Goal: Information Seeking & Learning: Learn about a topic

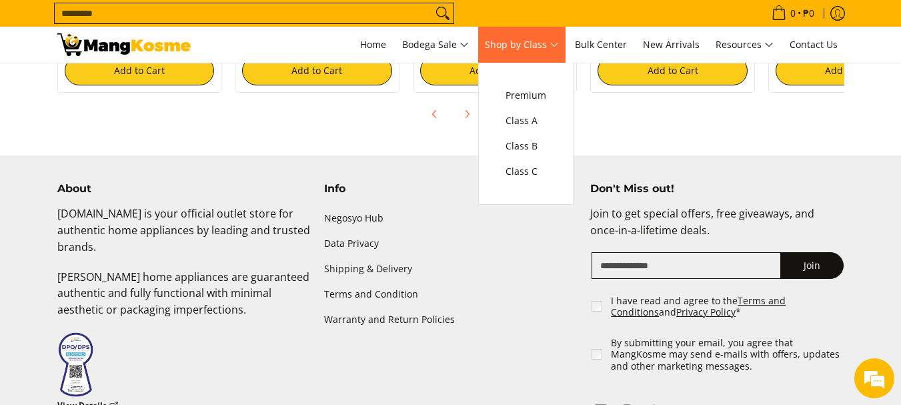
click at [559, 48] on span "Shop by Class" at bounding box center [522, 45] width 74 height 17
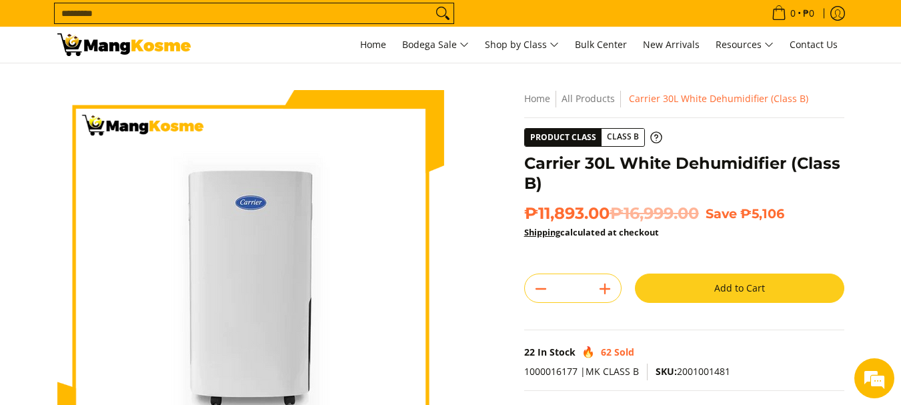
click at [829, 350] on div "22 In Stock 62 Sold" at bounding box center [684, 352] width 320 height 17
click at [653, 135] on icon at bounding box center [656, 137] width 11 height 11
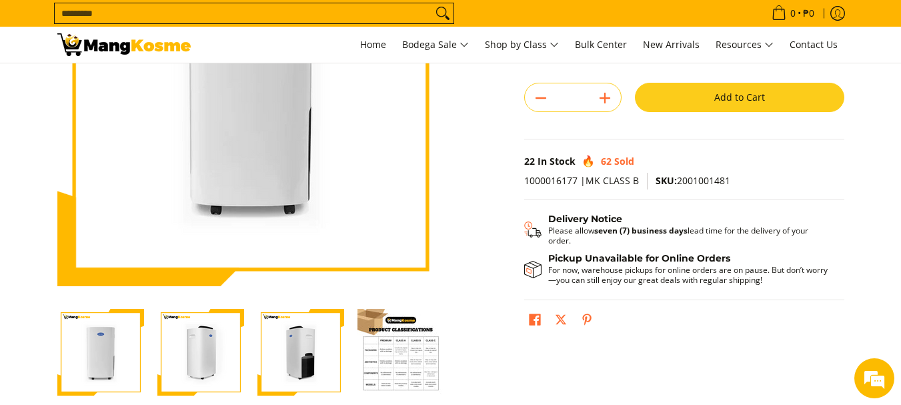
scroll to position [222, 0]
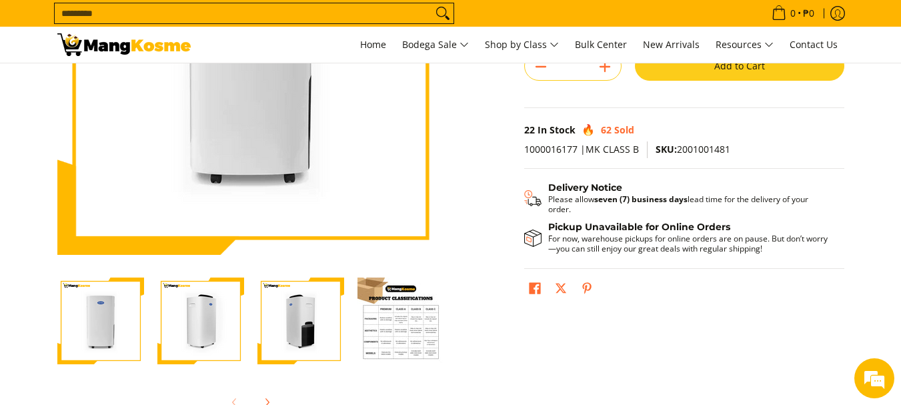
click at [388, 334] on img "Carrier 30L White Dehumidifier (Class B)-4" at bounding box center [401, 321] width 87 height 87
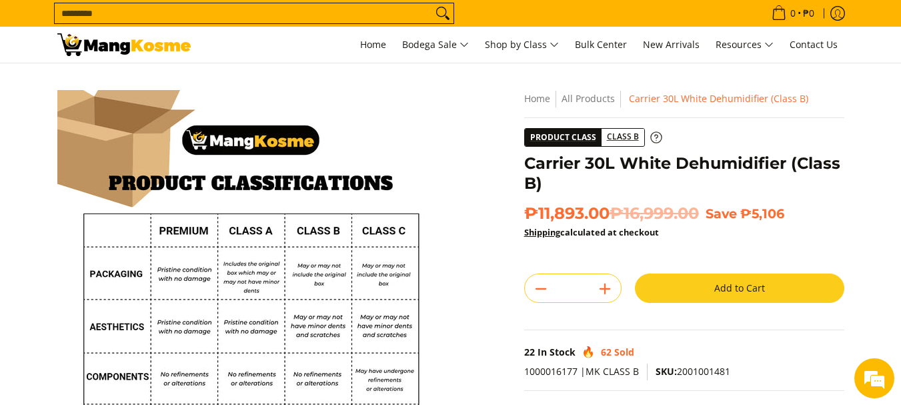
scroll to position [334, 0]
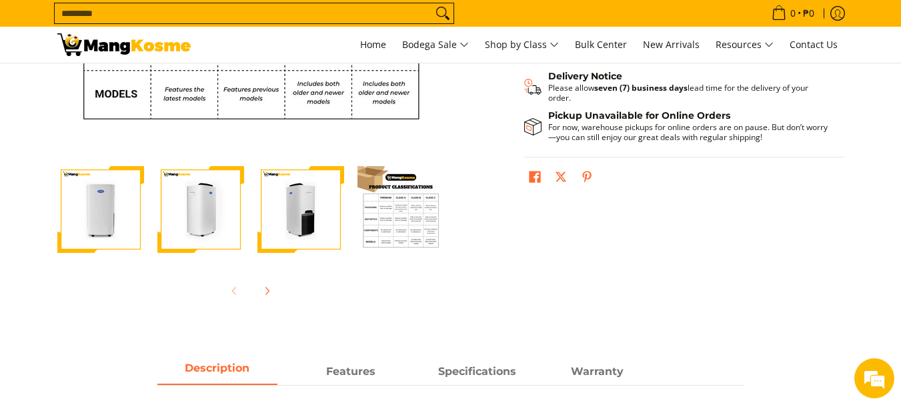
click at [133, 207] on img "Carrier 30L White Dehumidifier (Class B)-1" at bounding box center [100, 209] width 87 height 87
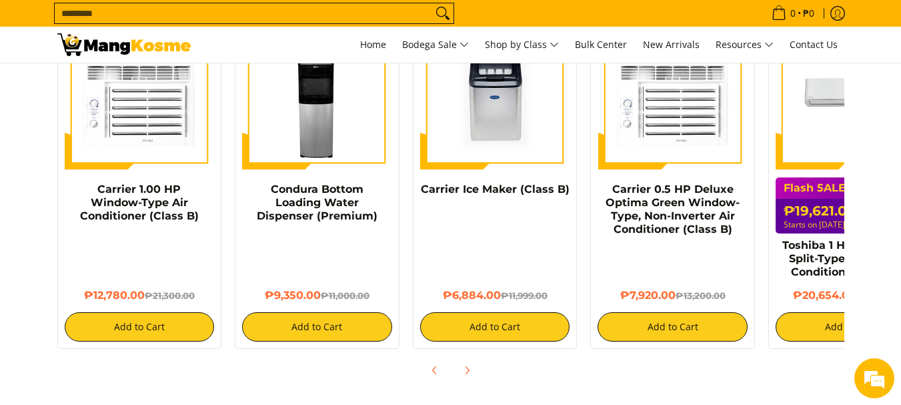
scroll to position [1112, 0]
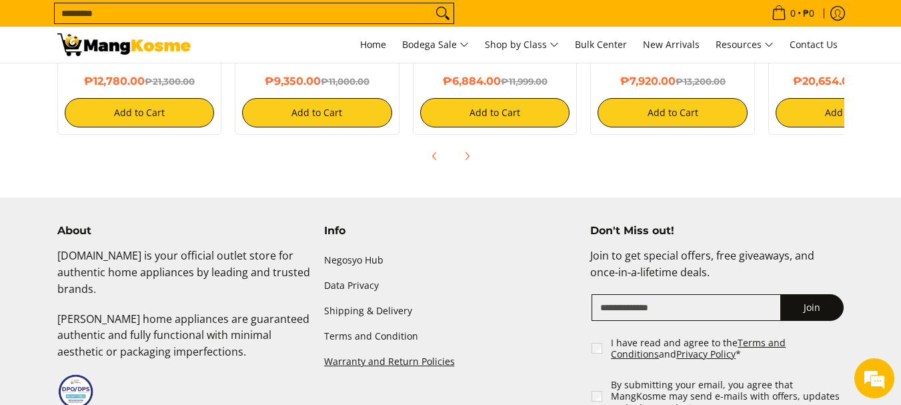
scroll to position [1367, 0]
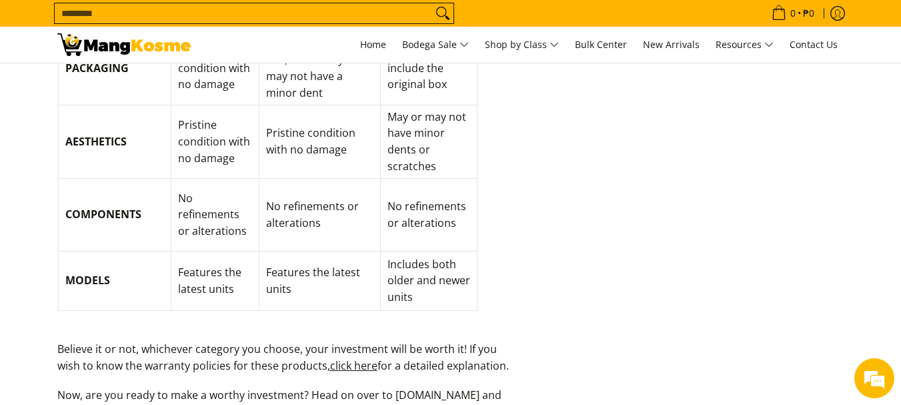
scroll to position [1557, 0]
